Goal: Transaction & Acquisition: Obtain resource

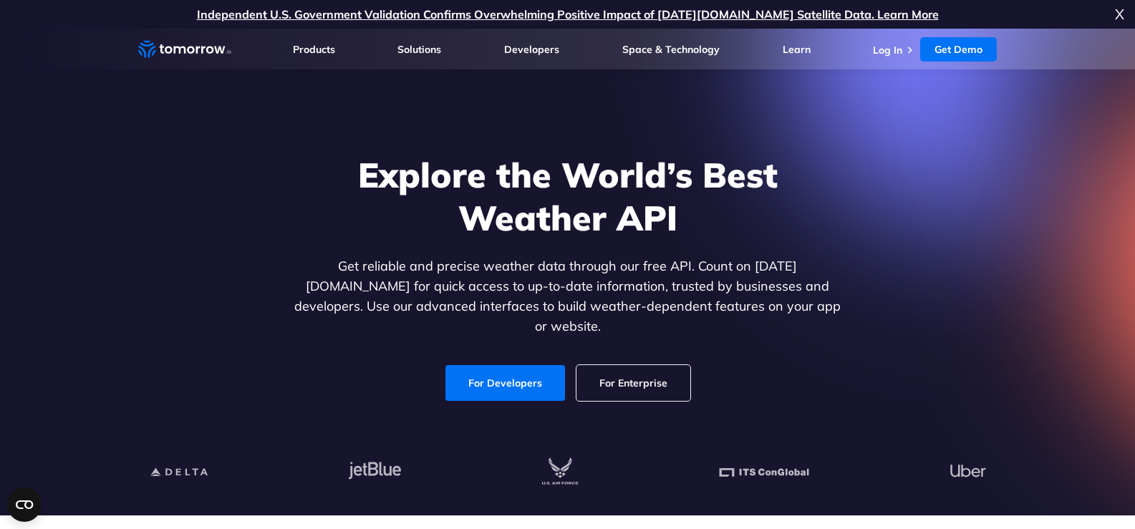
click at [481, 375] on link "For Developers" at bounding box center [506, 383] width 120 height 36
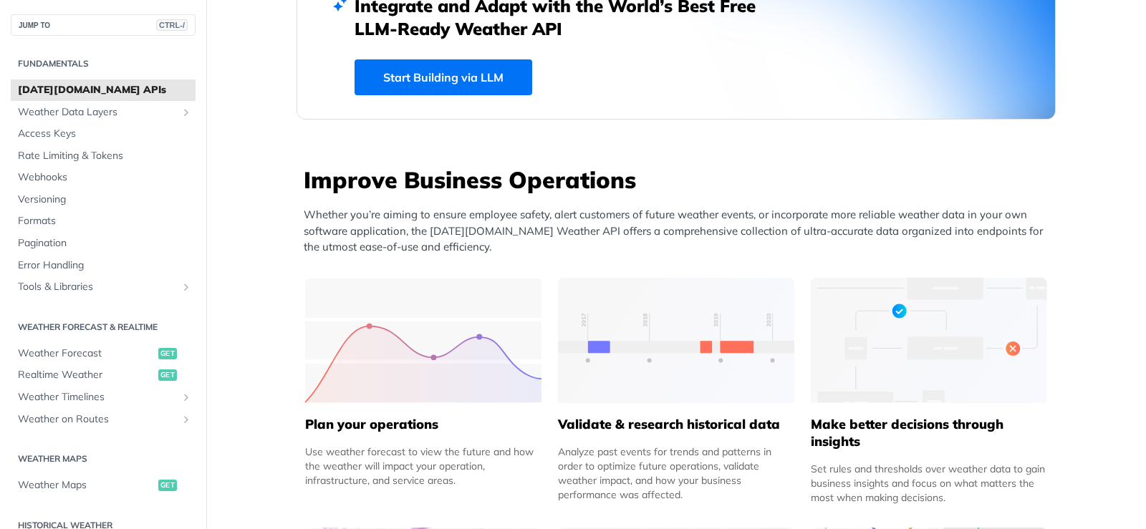
scroll to position [645, 0]
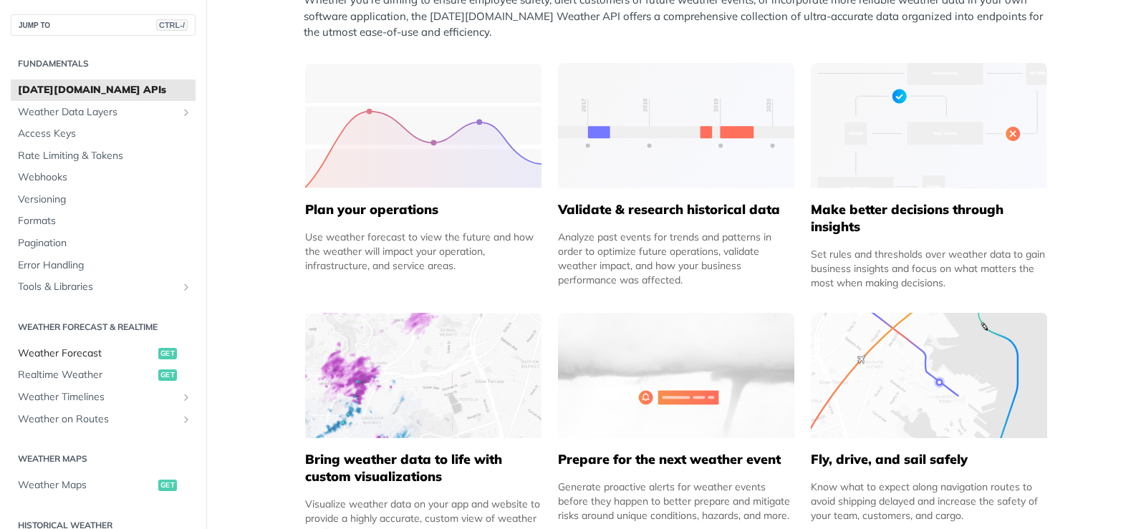
click at [162, 356] on span "get" at bounding box center [167, 353] width 19 height 11
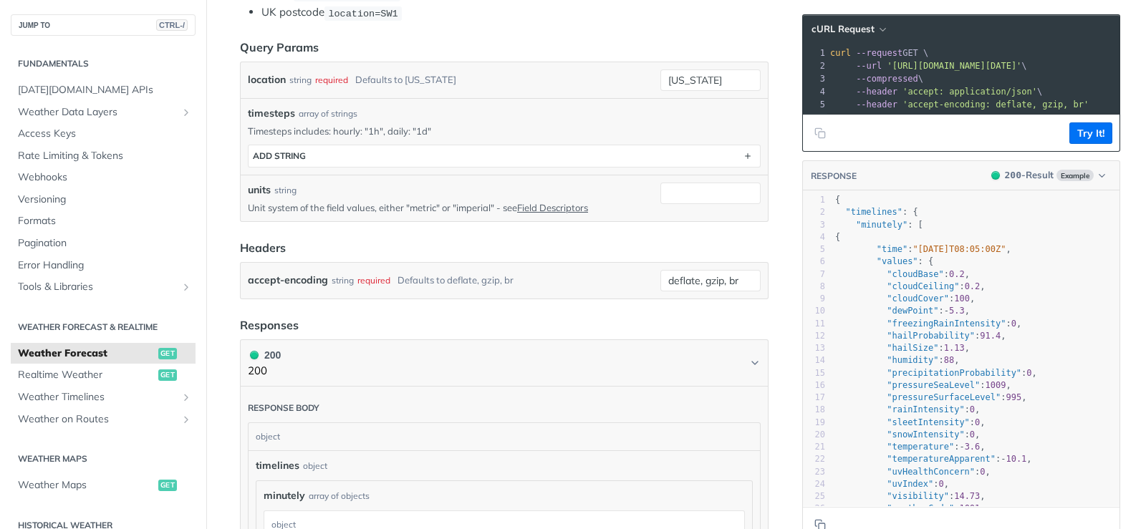
scroll to position [430, 0]
click at [877, 32] on icon "button" at bounding box center [882, 29] width 11 height 11
click at [798, 89] on div "HTTPie" at bounding box center [818, 92] width 142 height 21
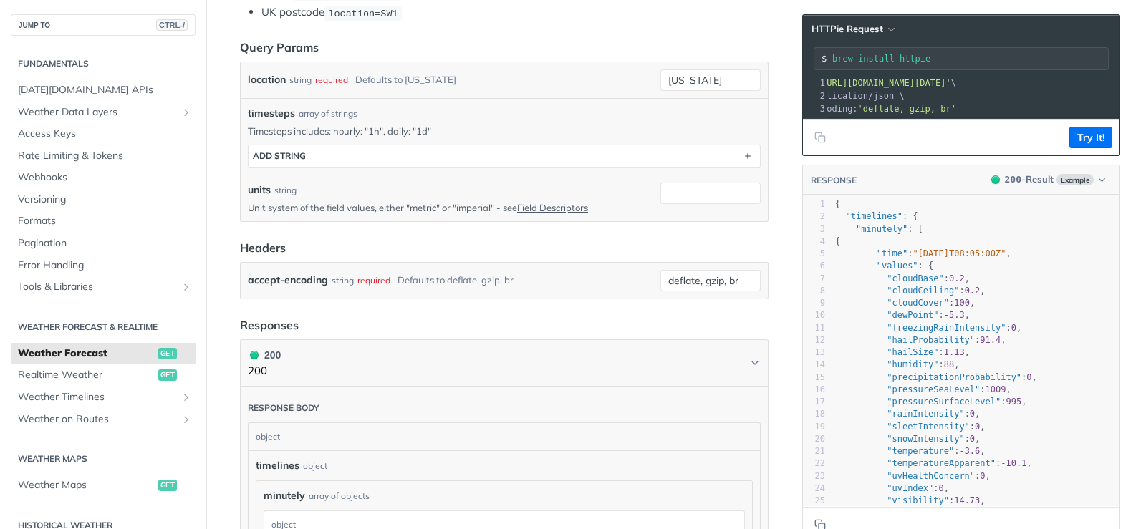
scroll to position [0, 61]
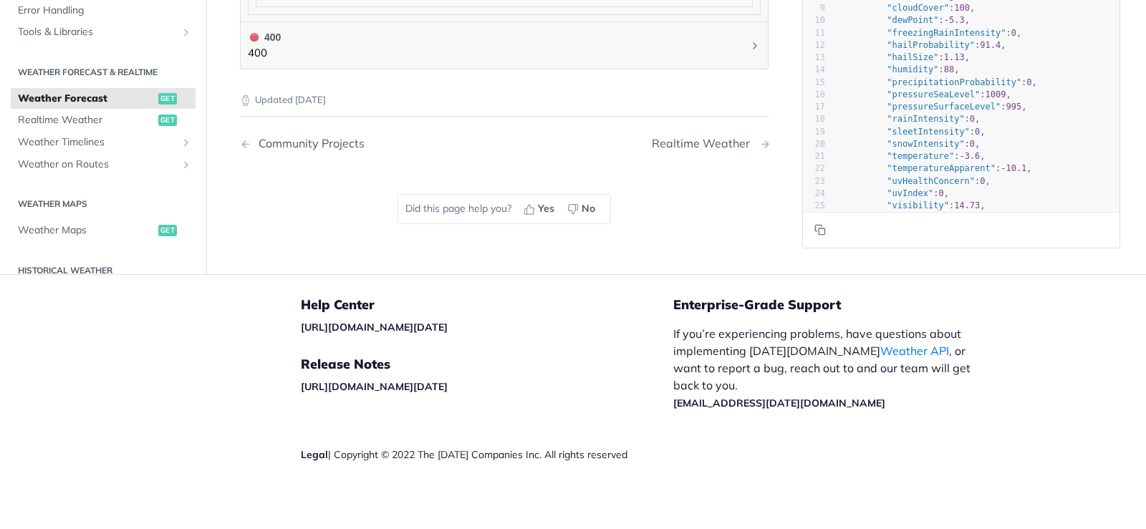
click at [747, 145] on div "Realtime Weather" at bounding box center [704, 144] width 105 height 14
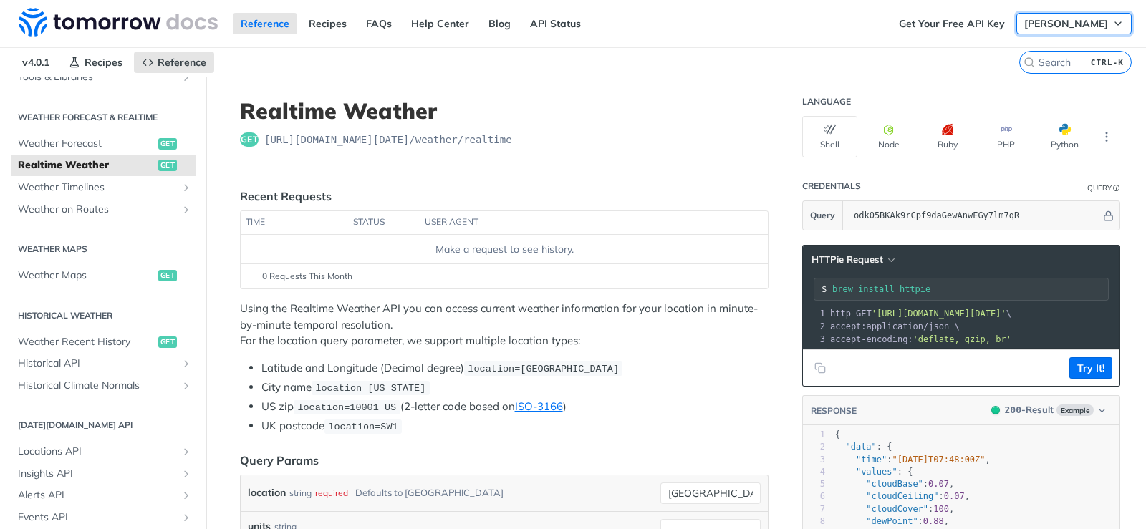
click at [1046, 27] on span "[PERSON_NAME]" at bounding box center [1066, 23] width 84 height 13
click at [1034, 32] on button "[PERSON_NAME]" at bounding box center [1073, 23] width 115 height 21
click at [552, 57] on nav "v4.0.1 Recipes Reference" at bounding box center [509, 62] width 1019 height 29
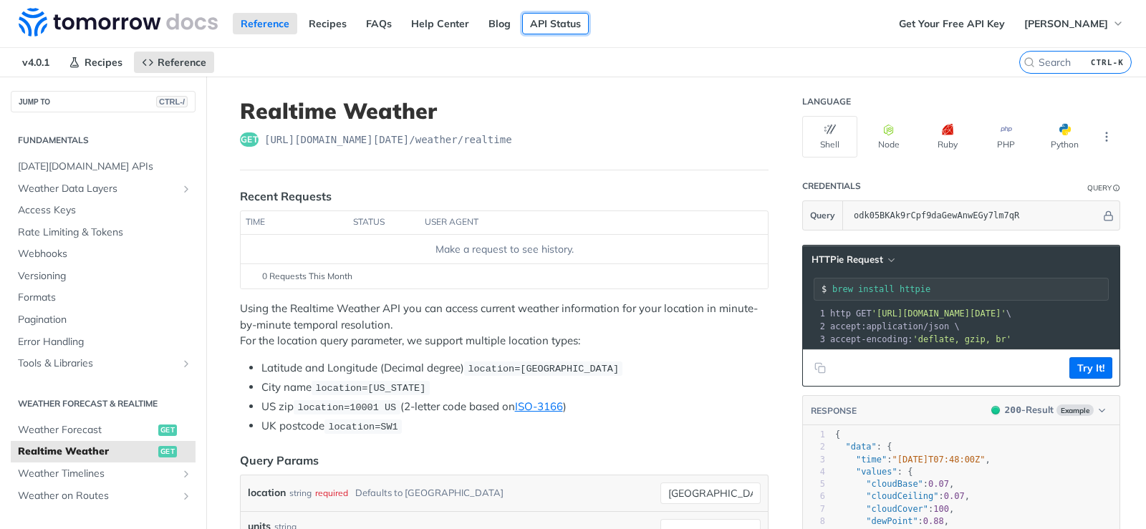
click at [544, 19] on link "API Status" at bounding box center [555, 23] width 67 height 21
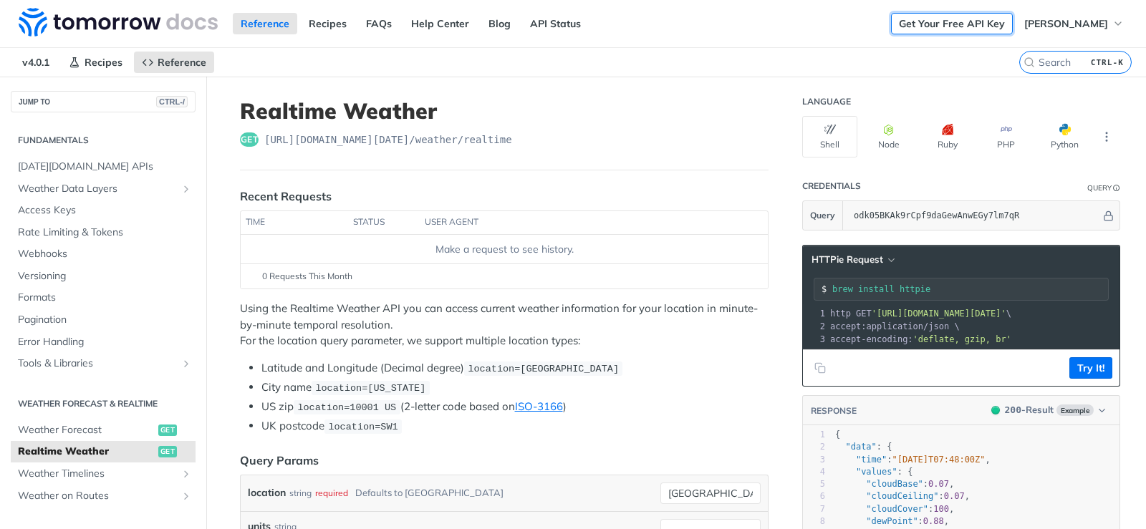
click at [943, 33] on link "Get Your Free API Key" at bounding box center [952, 23] width 122 height 21
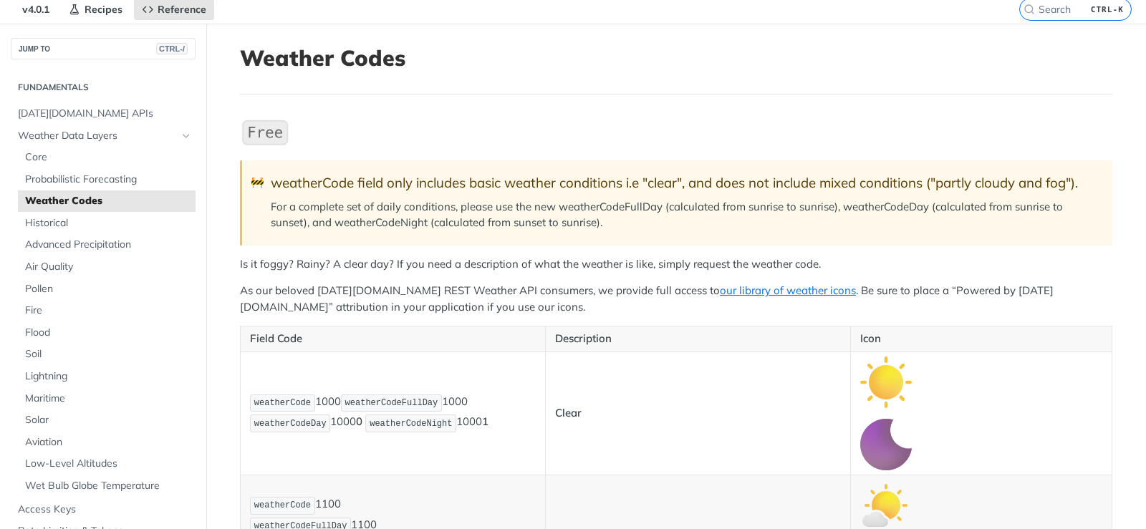
scroll to position [215, 0]
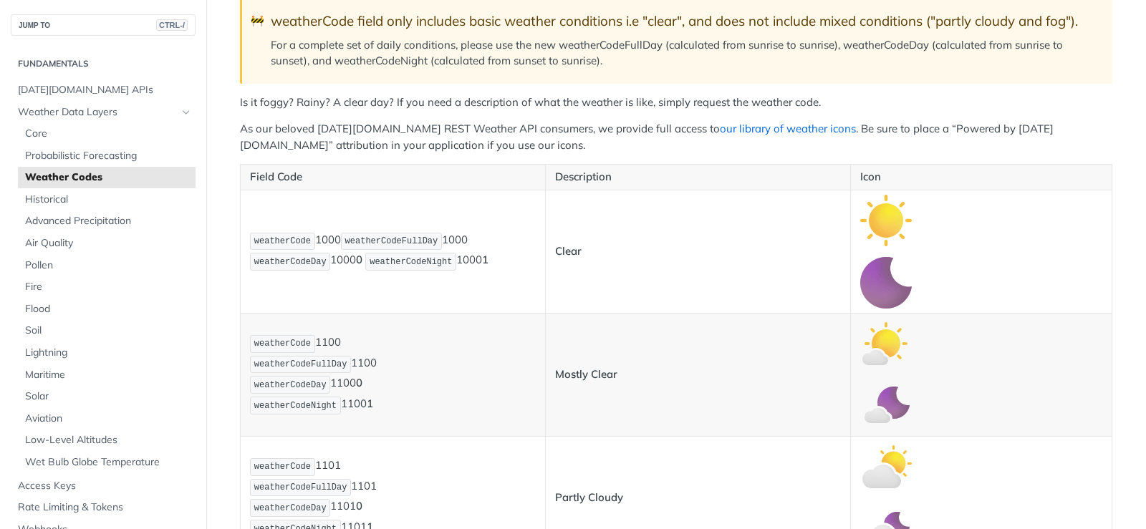
click at [726, 132] on link "our library of weather icons" at bounding box center [788, 129] width 136 height 14
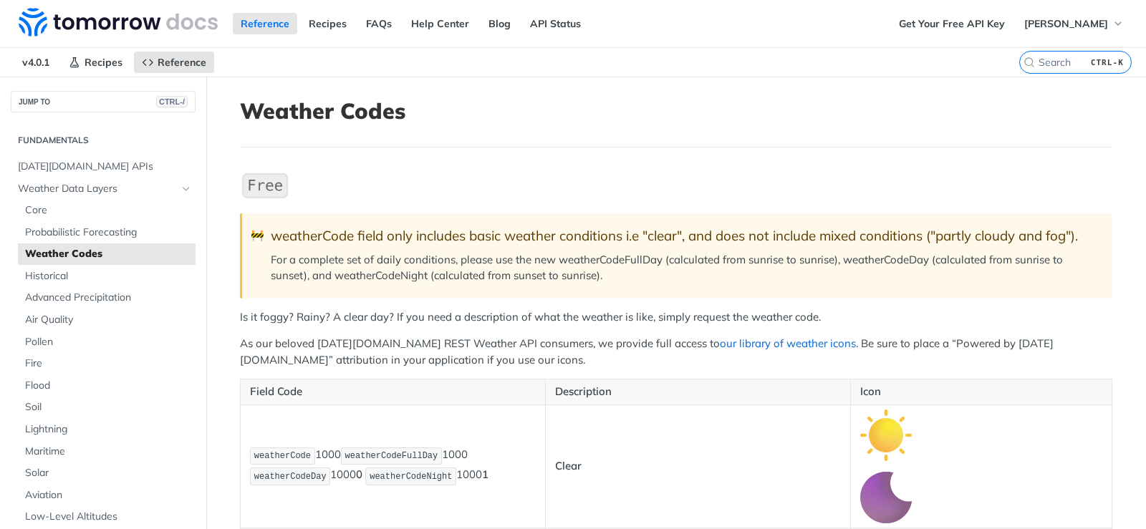
click at [720, 348] on link "our library of weather icons" at bounding box center [788, 344] width 136 height 14
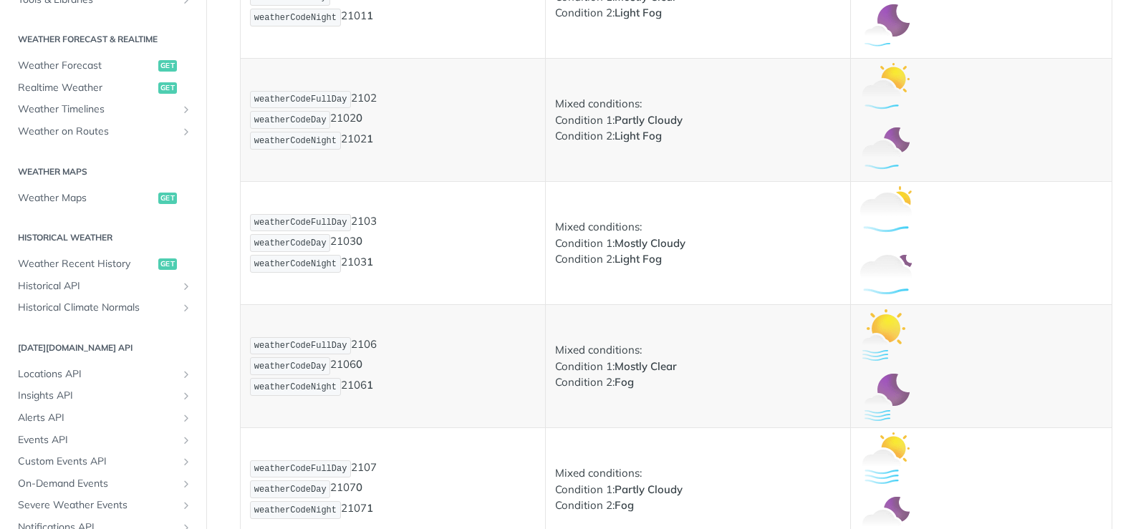
scroll to position [645, 0]
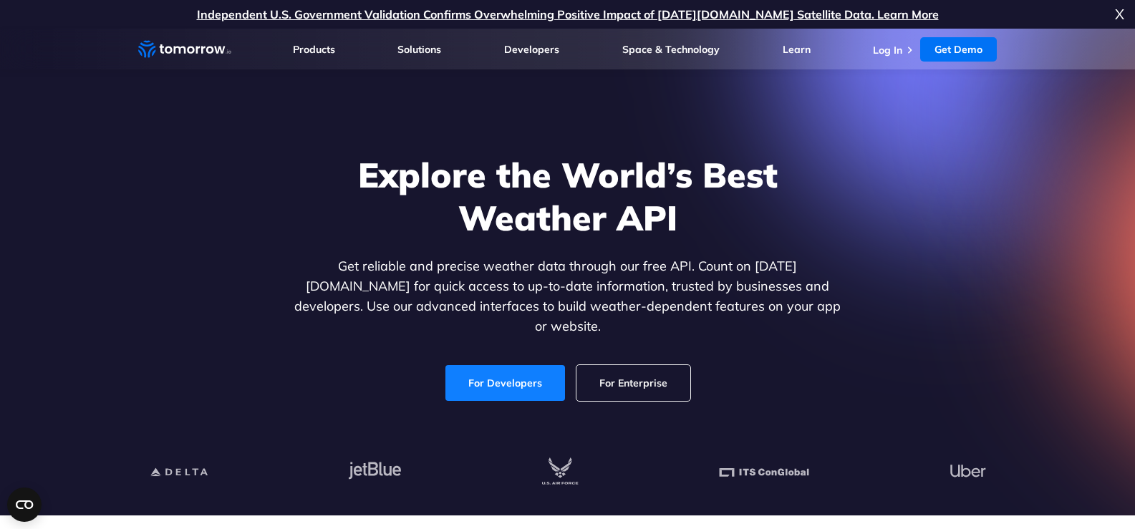
click at [477, 366] on link "For Developers" at bounding box center [506, 383] width 120 height 36
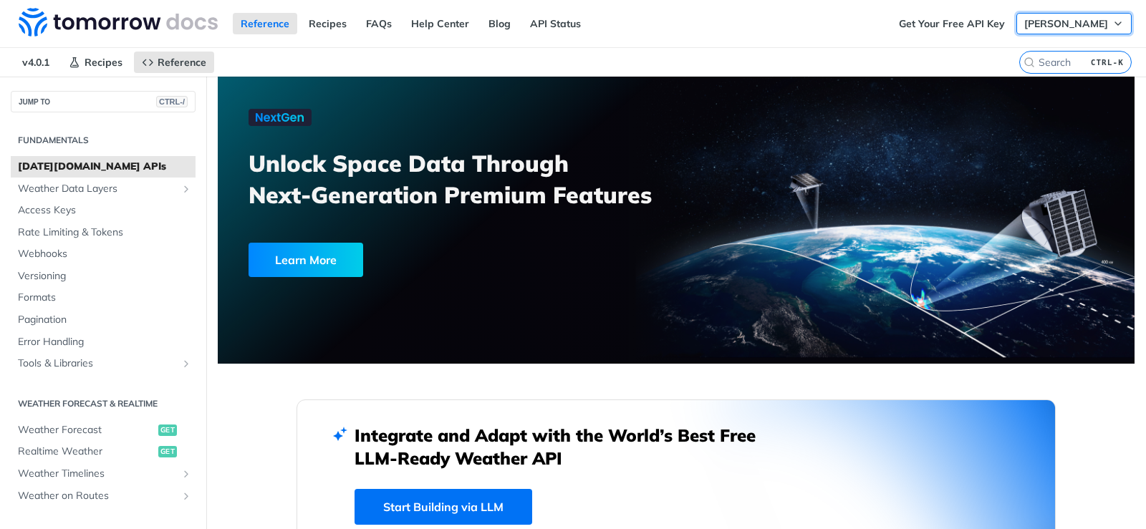
click at [1071, 27] on span "[PERSON_NAME]" at bounding box center [1066, 23] width 84 height 13
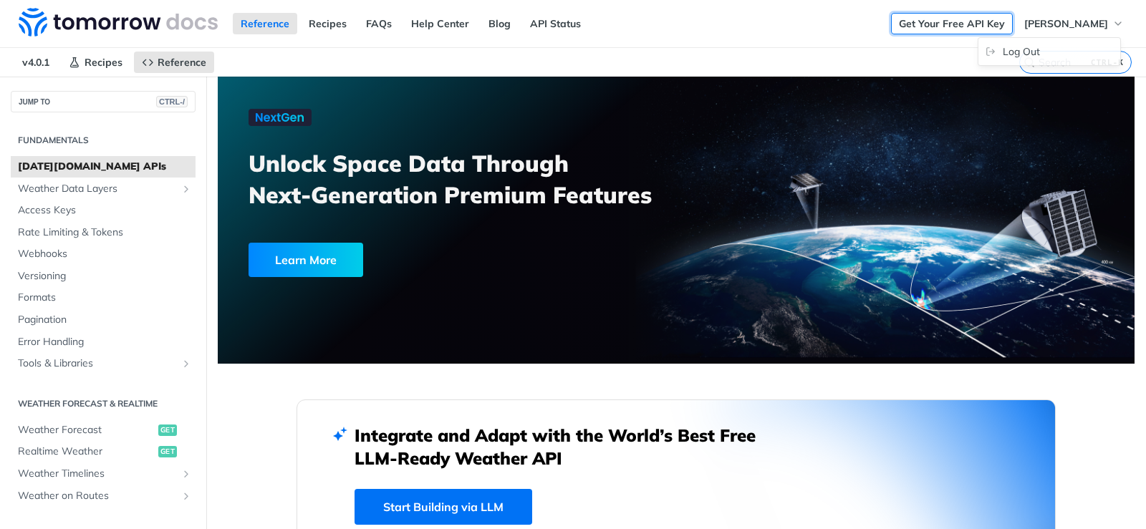
click at [951, 21] on link "Get Your Free API Key" at bounding box center [952, 23] width 122 height 21
